Goal: Information Seeking & Learning: Learn about a topic

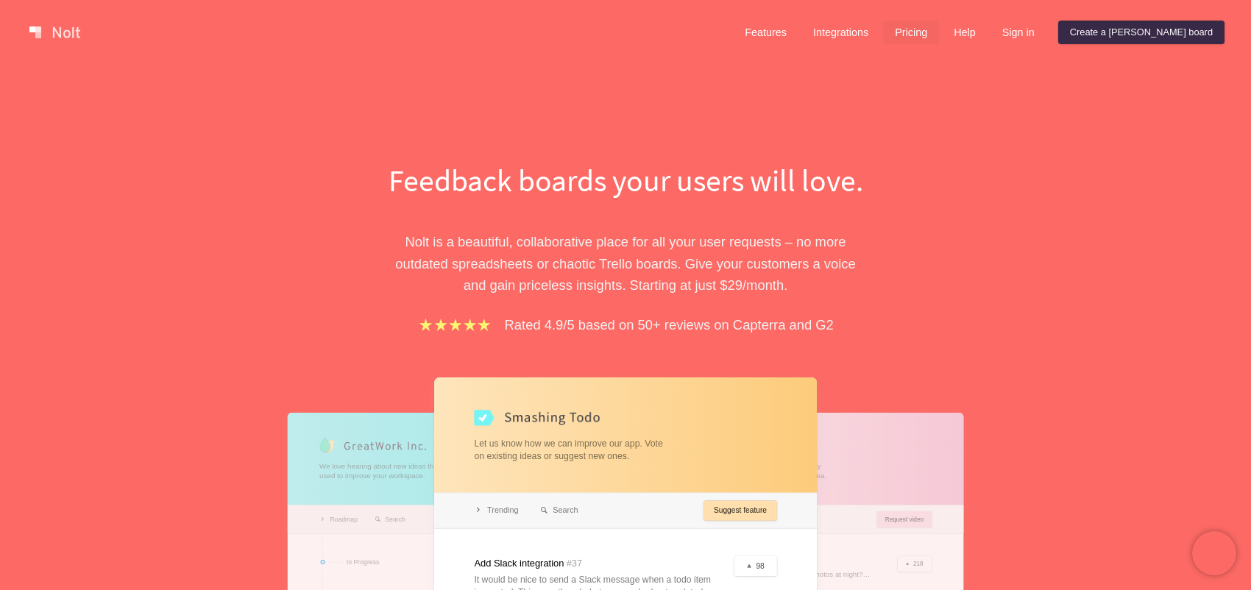
click at [939, 33] on link "Pricing" at bounding box center [911, 33] width 56 height 24
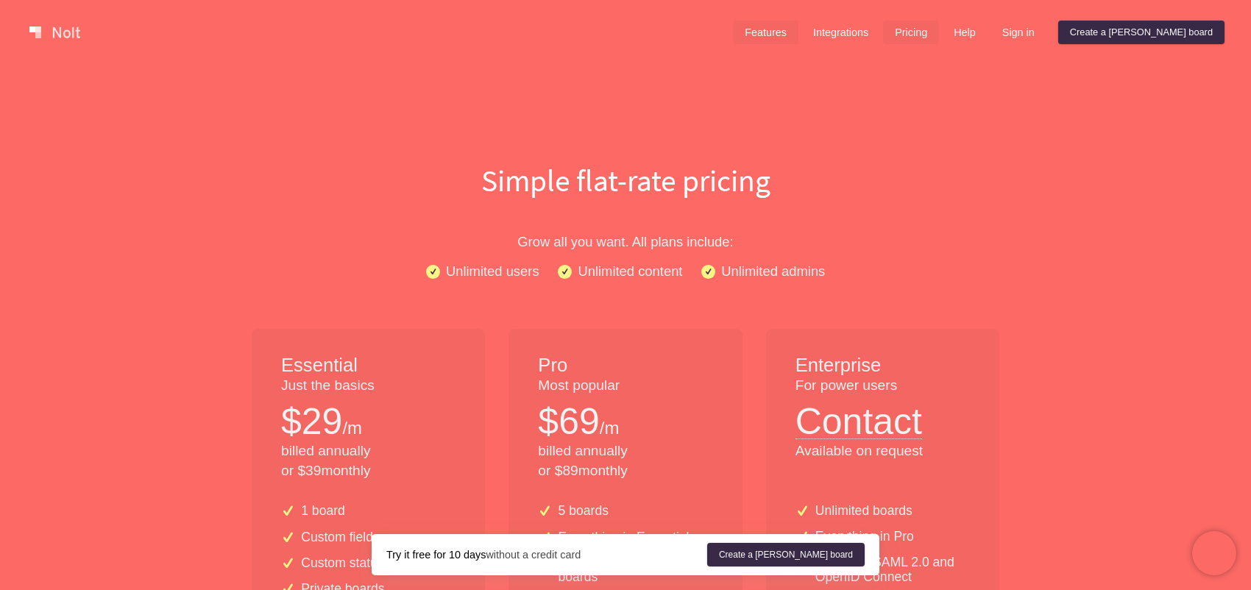
click at [799, 38] on link "Features" at bounding box center [766, 33] width 66 height 24
